Goal: Find specific page/section: Find specific page/section

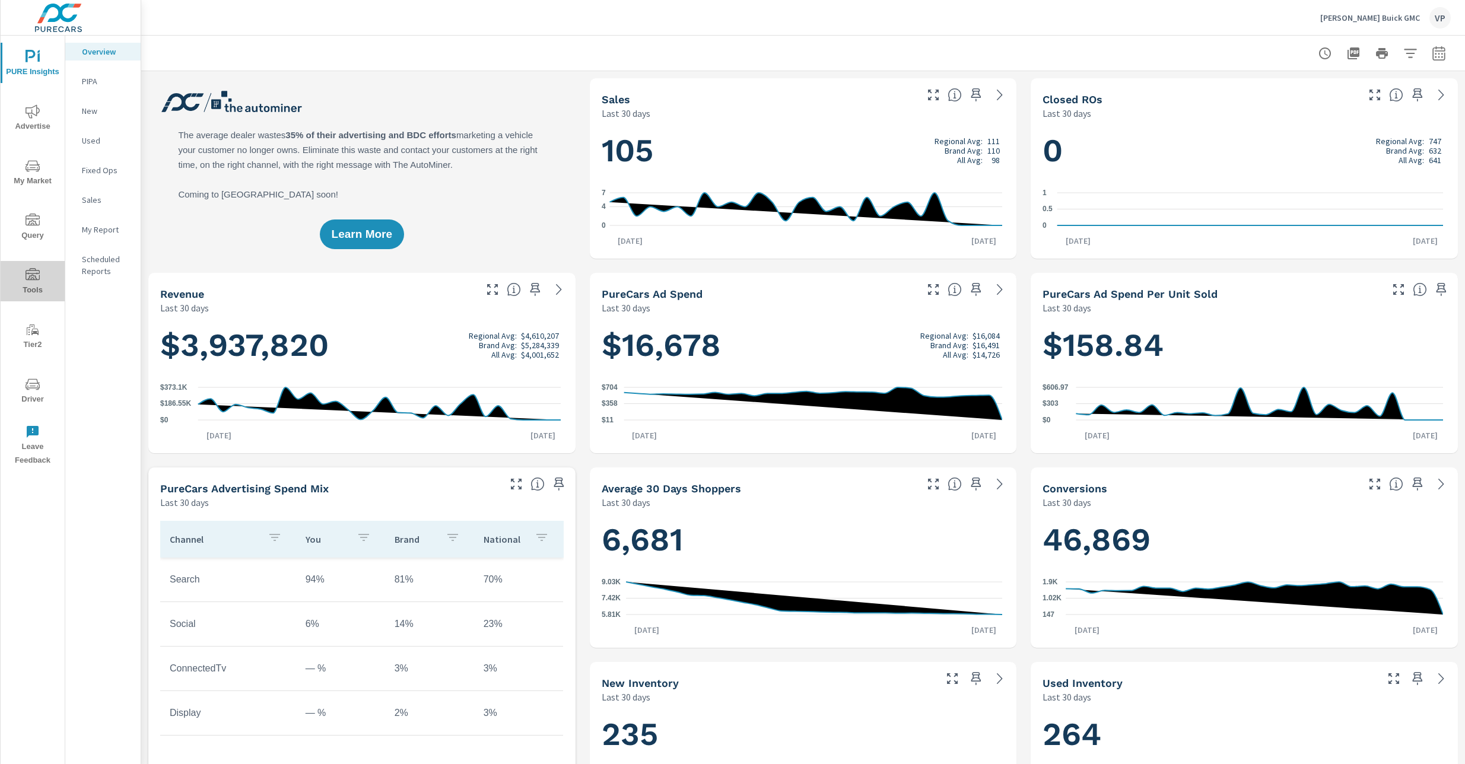
click at [33, 278] on icon "nav menu" at bounding box center [33, 275] width 14 height 14
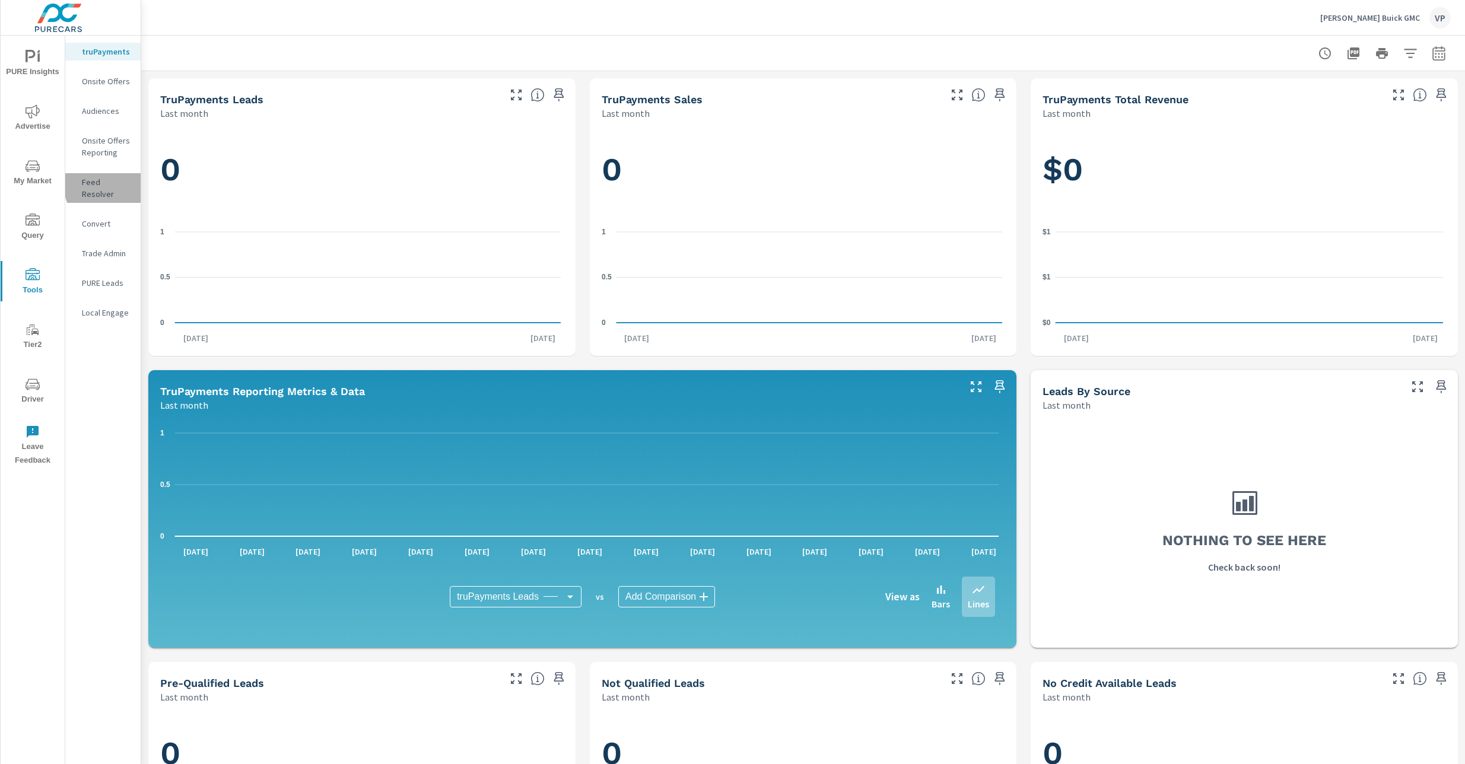
click at [113, 184] on p "Feed Resolver" at bounding box center [106, 188] width 49 height 24
